Goal: Information Seeking & Learning: Learn about a topic

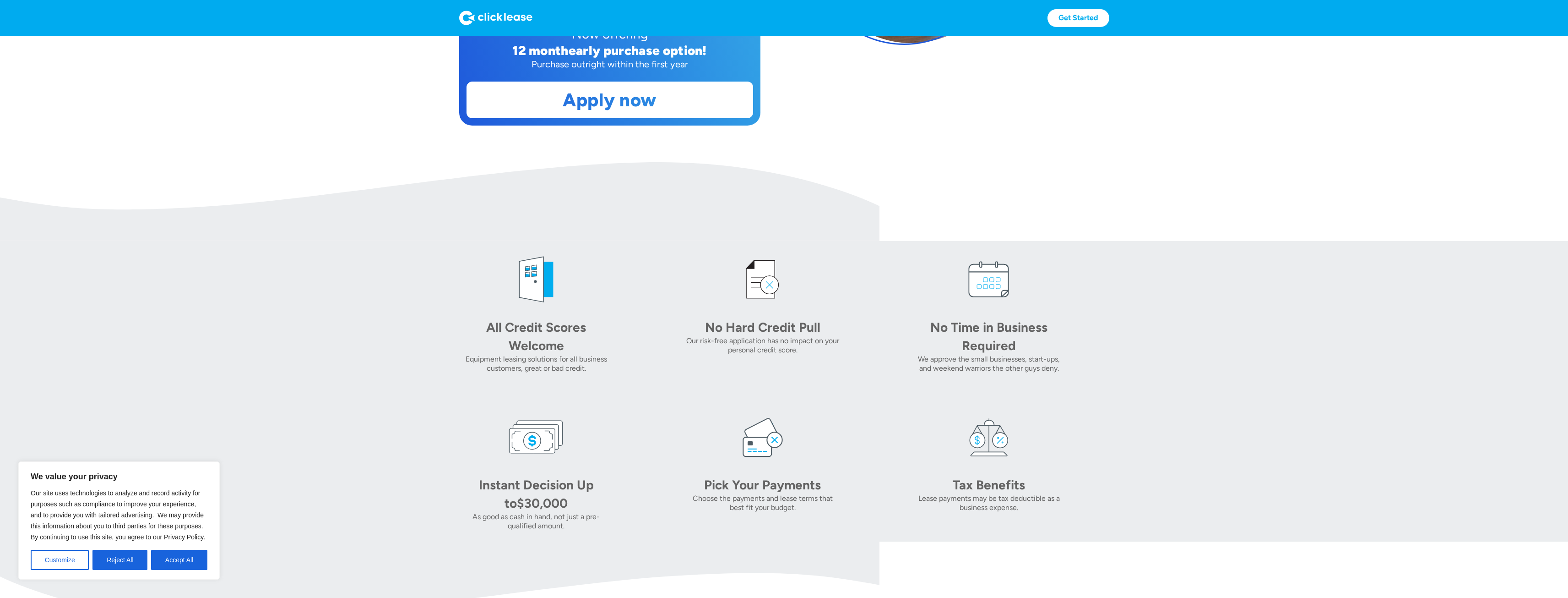
scroll to position [275, 0]
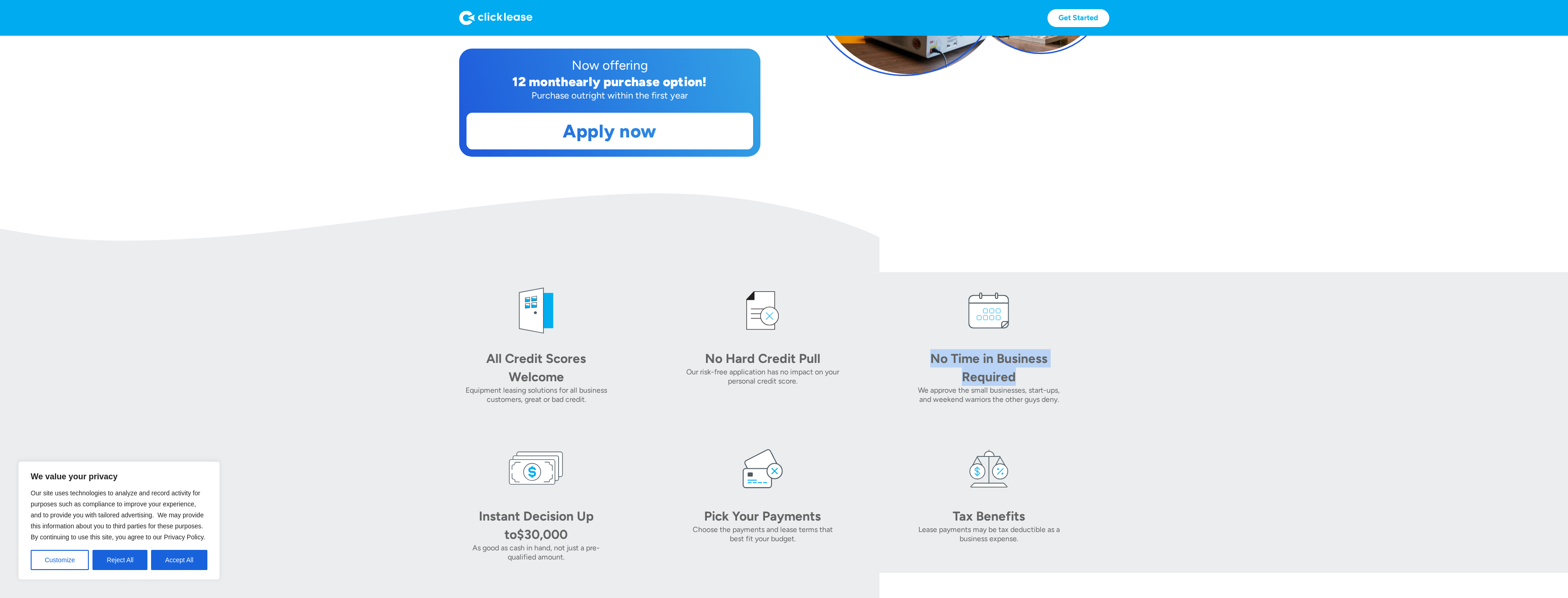
drag, startPoint x: 930, startPoint y: 360, endPoint x: 1044, endPoint y: 368, distance: 114.3
click at [1044, 368] on div "No Time in Business Required" at bounding box center [988, 367] width 128 height 37
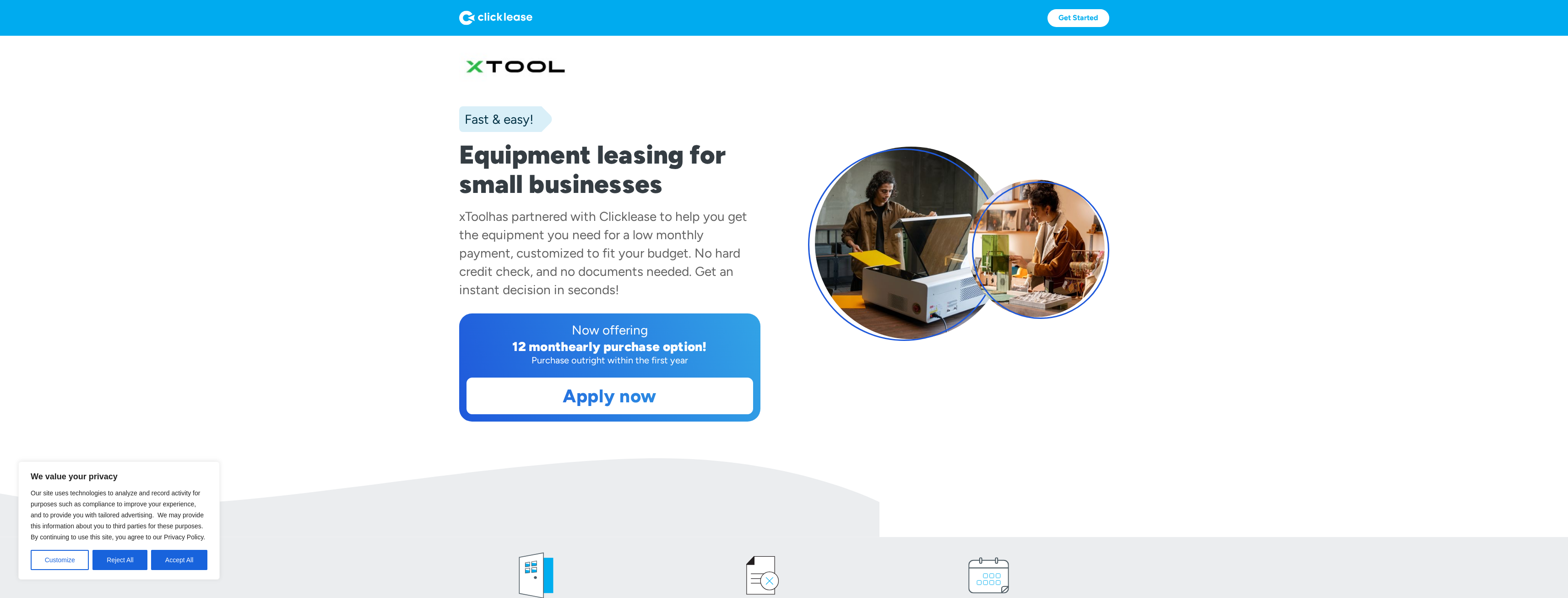
scroll to position [0, 0]
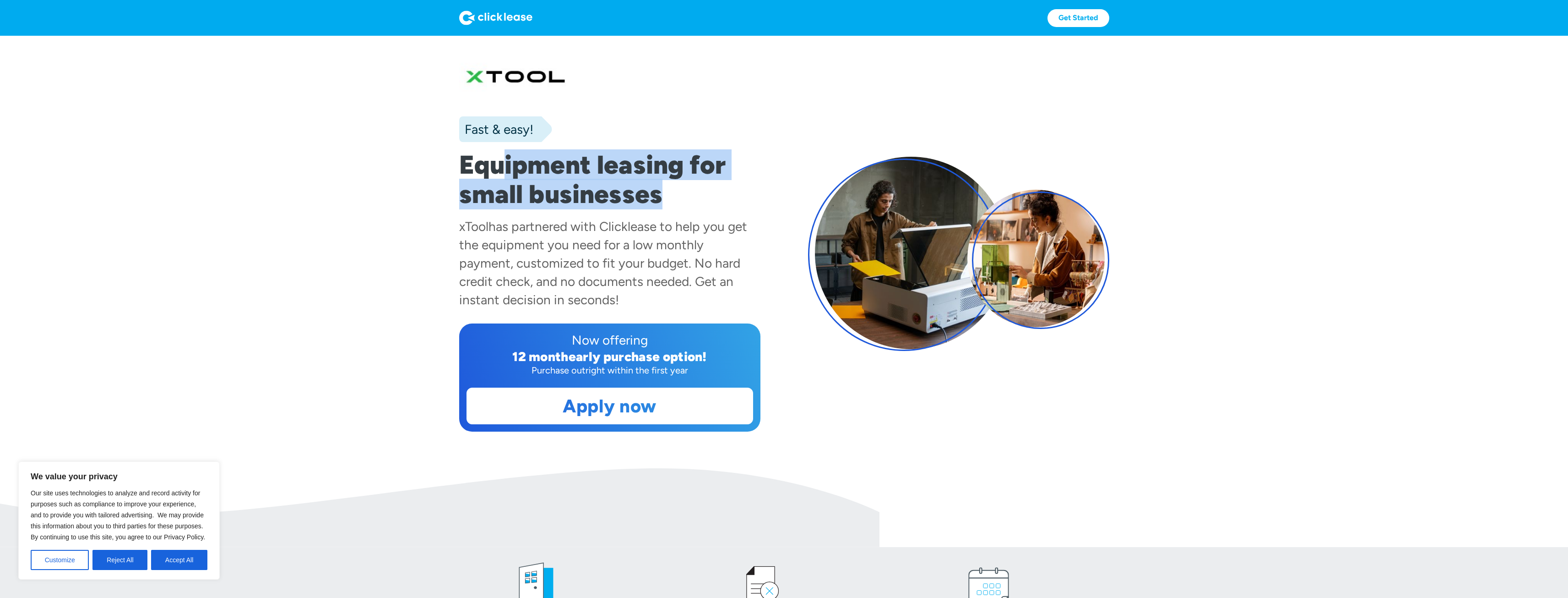
drag, startPoint x: 506, startPoint y: 163, endPoint x: 709, endPoint y: 183, distance: 204.0
click at [712, 185] on h1 "Equipment leasing for small businesses" at bounding box center [610, 180] width 301 height 59
click at [683, 181] on h1 "Equipment leasing for small businesses" at bounding box center [610, 180] width 301 height 59
click at [605, 199] on h1 "Equipment leasing for small businesses" at bounding box center [610, 180] width 301 height 59
click at [598, 201] on h1 "Equipment leasing for small businesses" at bounding box center [610, 180] width 301 height 59
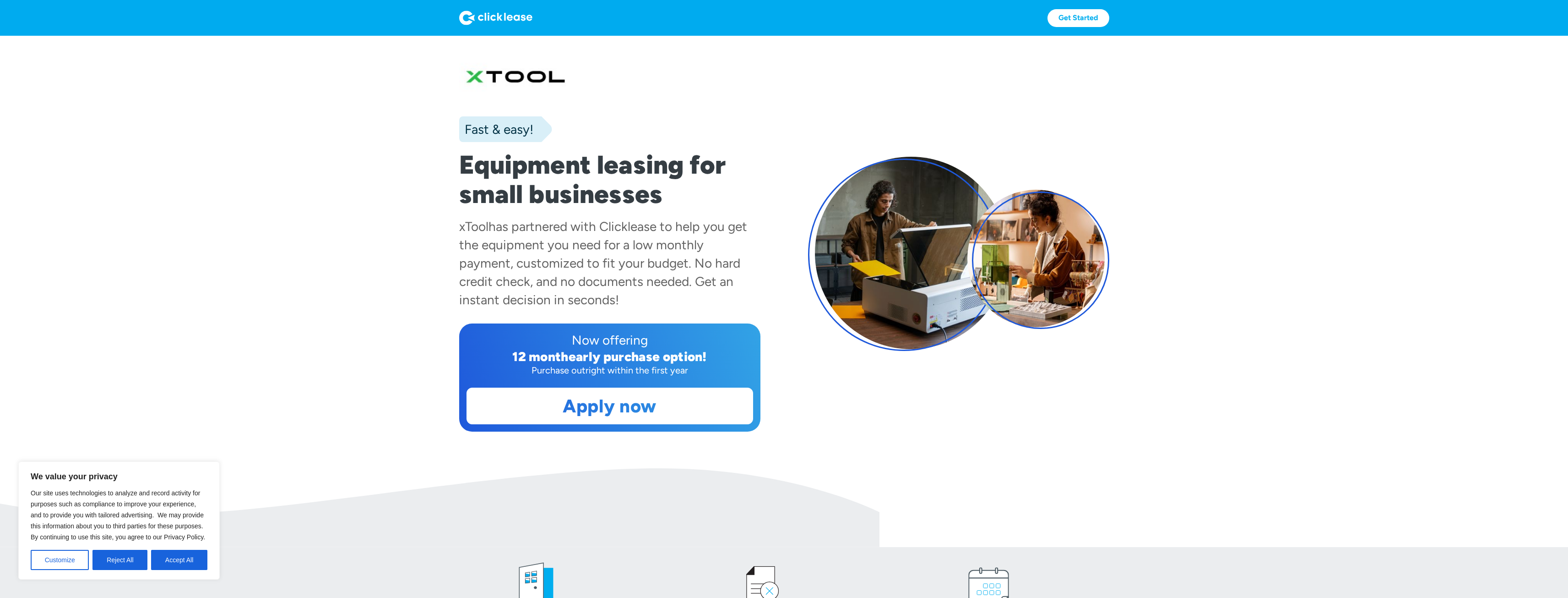
drag, startPoint x: 463, startPoint y: 165, endPoint x: 434, endPoint y: 160, distance: 29.4
click at [435, 161] on section "Fast & easy! Equipment leasing for small businesses xTool has partnered with Cl…" at bounding box center [784, 252] width 1568 height 432
click at [431, 160] on section "Fast & easy! Equipment leasing for small businesses xTool has partnered with Cl…" at bounding box center [784, 252] width 1568 height 432
